Goal: Information Seeking & Learning: Learn about a topic

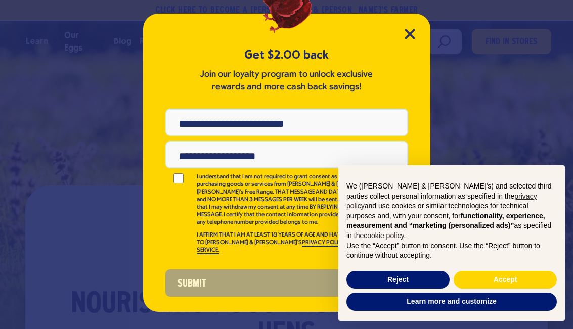
click at [375, 32] on icon "Close Modal" at bounding box center [409, 34] width 11 height 11
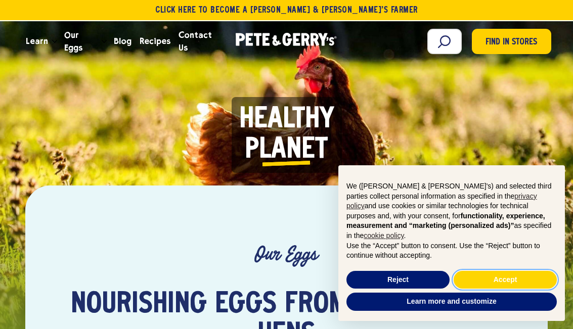
click at [375, 278] on button "Accept" at bounding box center [504, 280] width 103 height 18
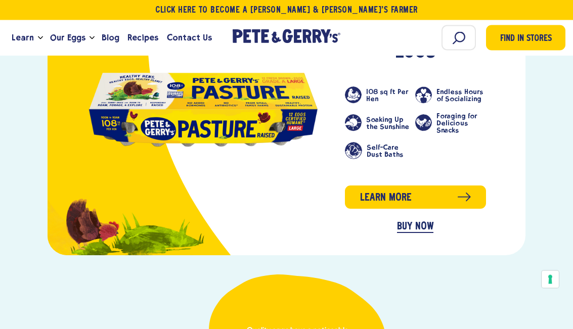
scroll to position [1033, 0]
click at [375, 190] on link "Learn more" at bounding box center [415, 196] width 140 height 23
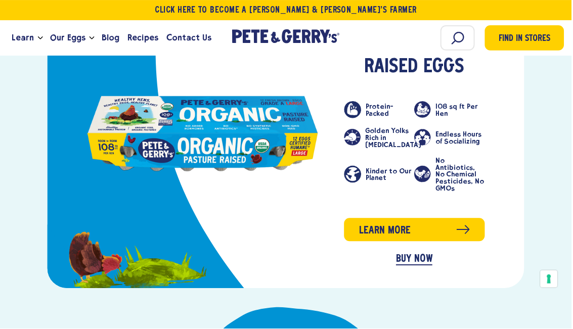
scroll to position [516, 0]
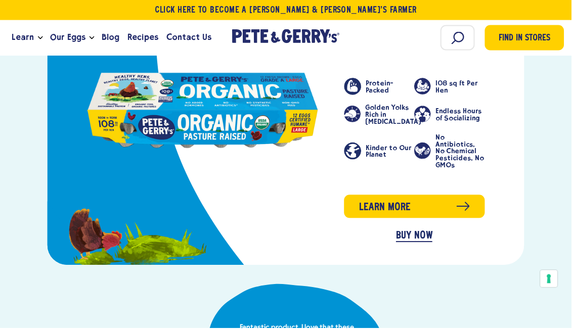
click at [150, 105] on link "product" at bounding box center [203, 110] width 232 height 79
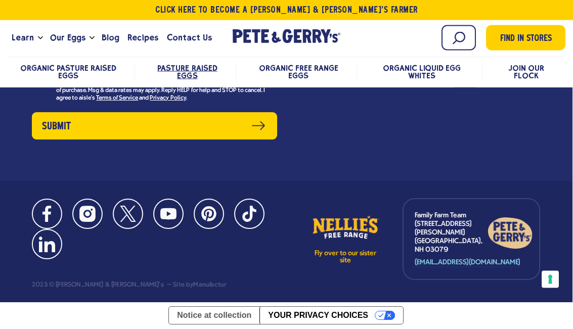
scroll to position [4959, 2]
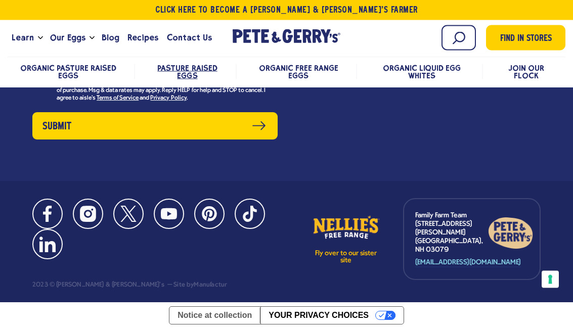
scroll to position [5898, 0]
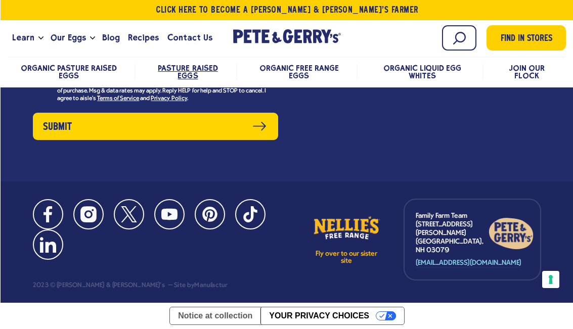
scroll to position [6097, 0]
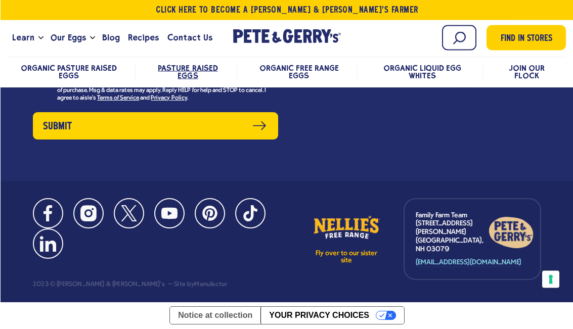
scroll to position [6038, 0]
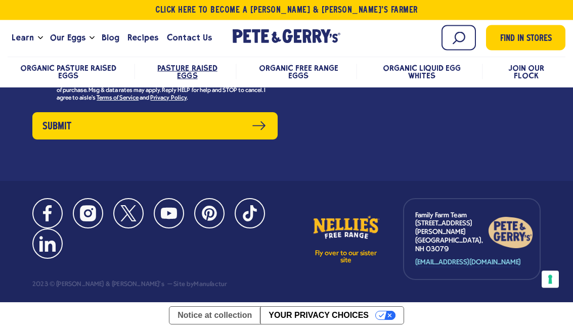
scroll to position [5989, 0]
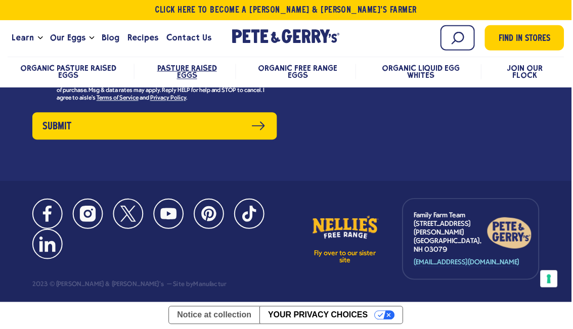
scroll to position [6106, 0]
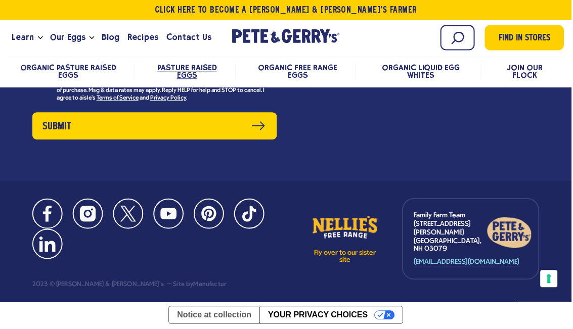
scroll to position [6233, 0]
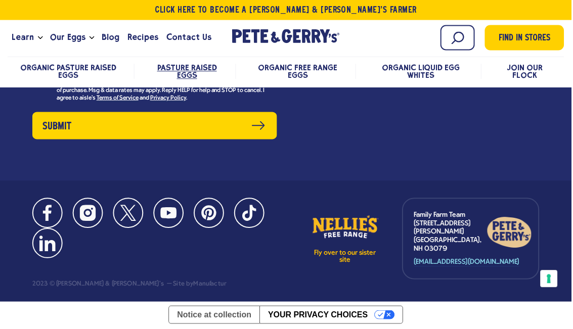
scroll to position [6348, 0]
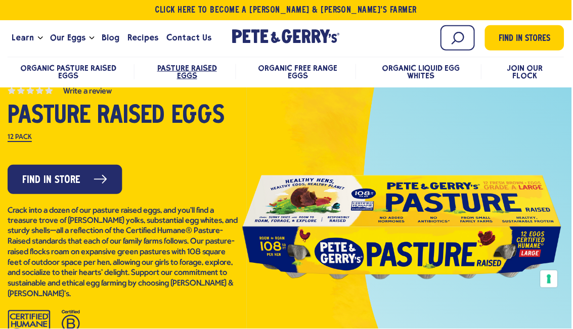
scroll to position [0, 0]
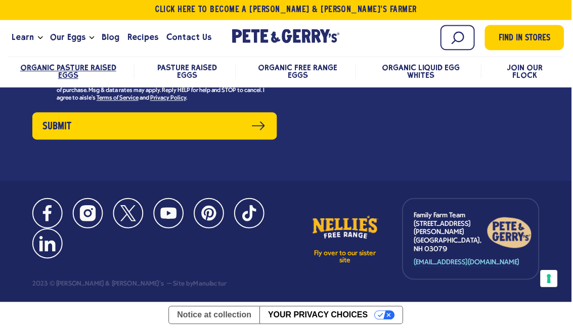
scroll to position [3550, 0]
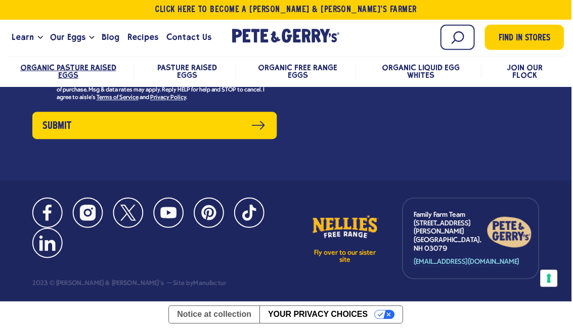
scroll to position [3570, 0]
